Goal: Complete application form

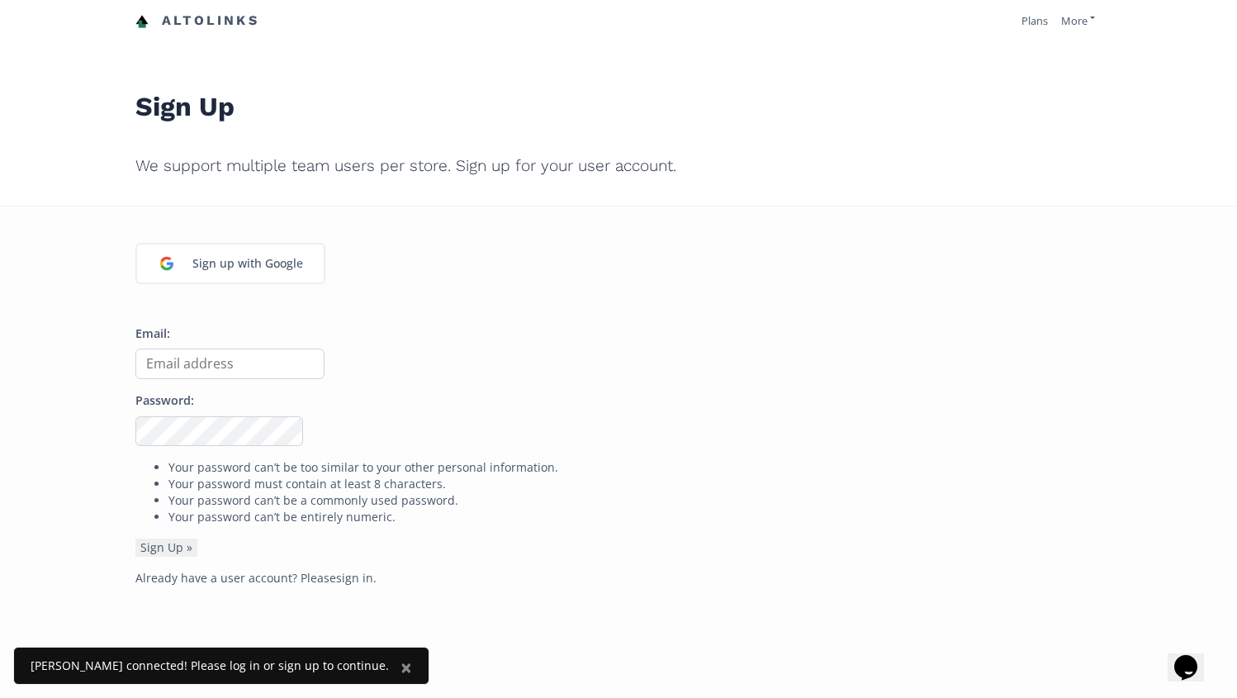
click at [235, 374] on input "Email:" at bounding box center [229, 364] width 189 height 31
click at [274, 361] on input "[EMAIL_ADDRESS][PERSON_NAME][DOMAIN_NAME]" at bounding box center [229, 364] width 189 height 31
drag, startPoint x: 287, startPoint y: 363, endPoint x: 154, endPoint y: 361, distance: 133.0
click at [154, 361] on input "[EMAIL_ADDRESS][PERSON_NAME][DOMAIN_NAME]" at bounding box center [229, 364] width 189 height 31
type input "m"
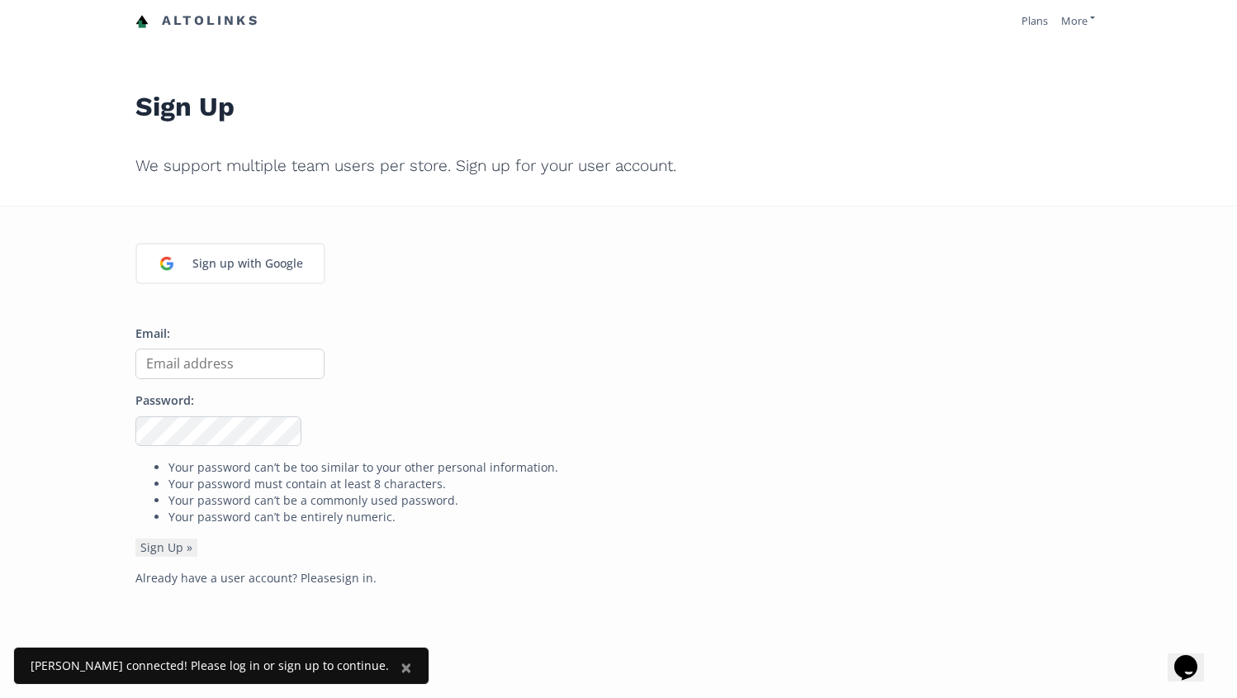
click at [176, 365] on input "Email:" at bounding box center [229, 364] width 189 height 31
click at [75, 367] on div "Sign up with Google Email: Password: Your password can’t be too similar to your…" at bounding box center [618, 556] width 1237 height 698
click at [401, 669] on span "×" at bounding box center [407, 666] width 12 height 27
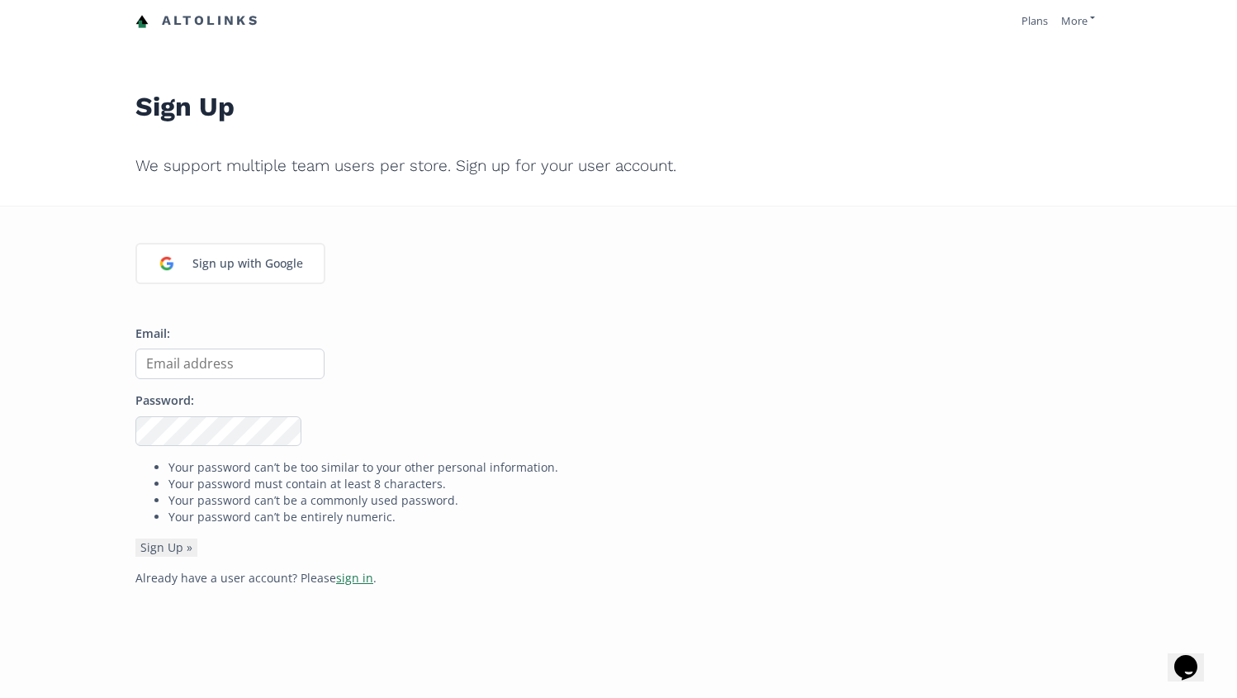
click at [344, 578] on link "sign in" at bounding box center [354, 578] width 37 height 16
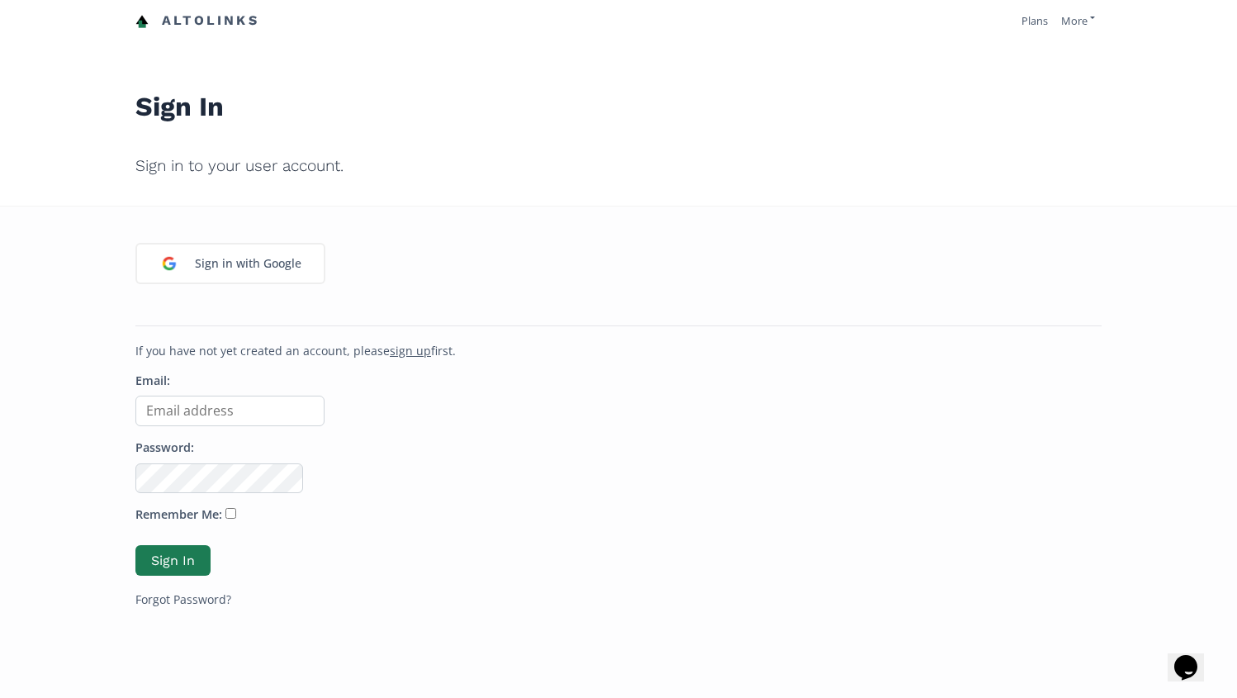
type input "[EMAIL_ADDRESS][PERSON_NAME][DOMAIN_NAME]"
click at [185, 560] on button "Sign In" at bounding box center [173, 561] width 80 height 36
